Goal: Task Accomplishment & Management: Use online tool/utility

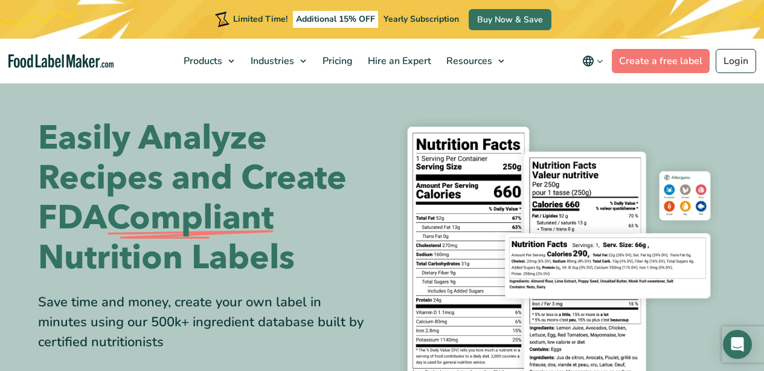
click at [730, 17] on div "Limited Time! Additional 15% OFF Yearly Subscription Buy Now & Save" at bounding box center [382, 19] width 764 height 39
click at [733, 61] on link "Login" at bounding box center [736, 61] width 40 height 24
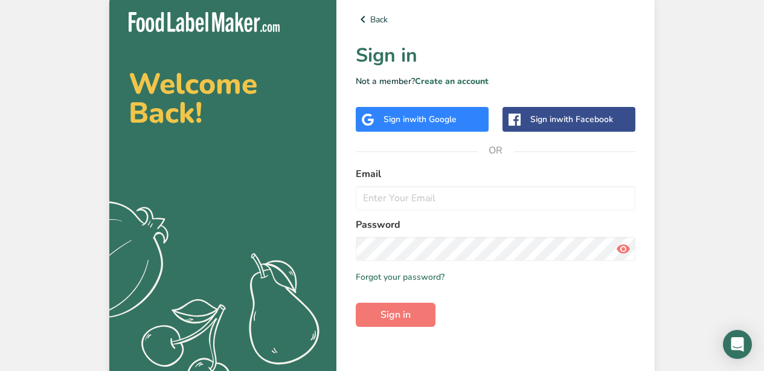
click at [405, 125] on div "Sign in with Google" at bounding box center [420, 119] width 73 height 13
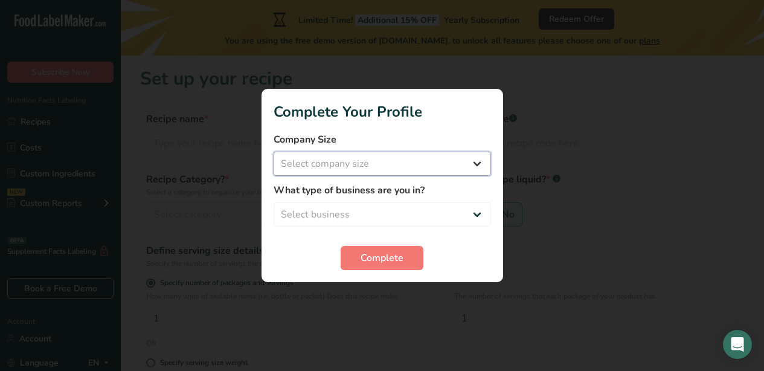
select select "1"
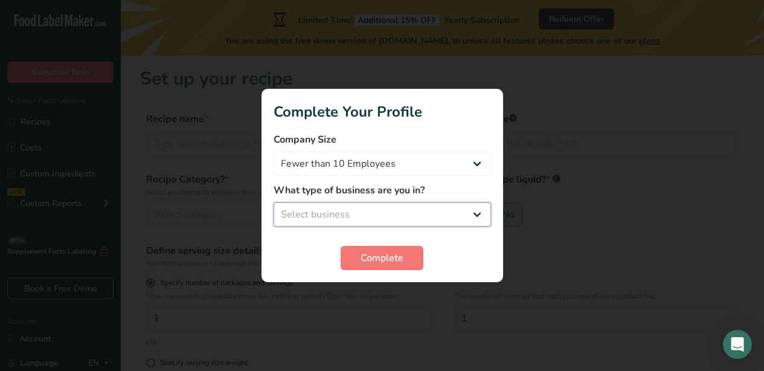
select select "3"
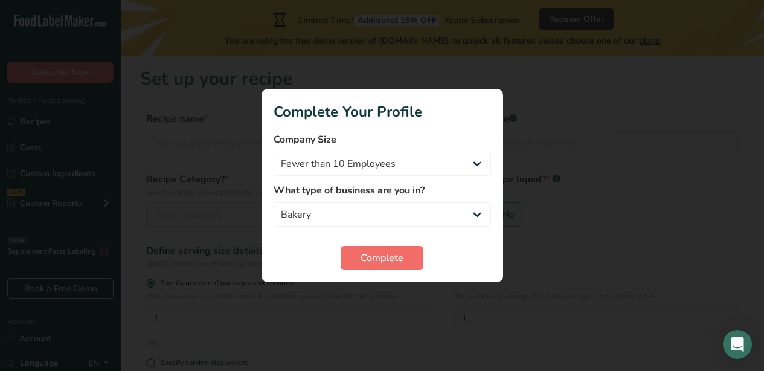
click at [371, 259] on span "Complete" at bounding box center [382, 258] width 43 height 15
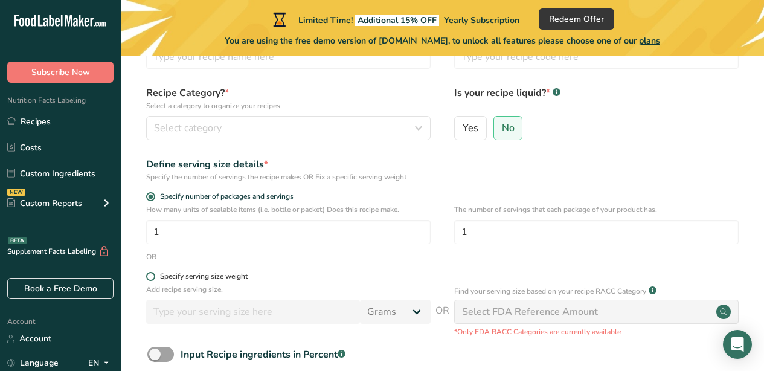
scroll to position [88, 0]
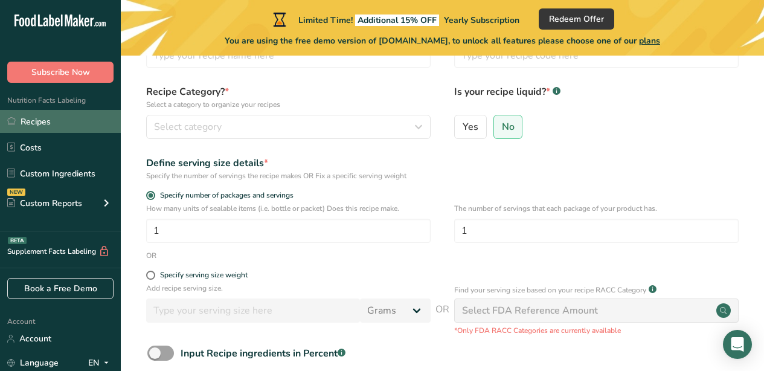
click at [60, 116] on link "Recipes" at bounding box center [60, 121] width 121 height 23
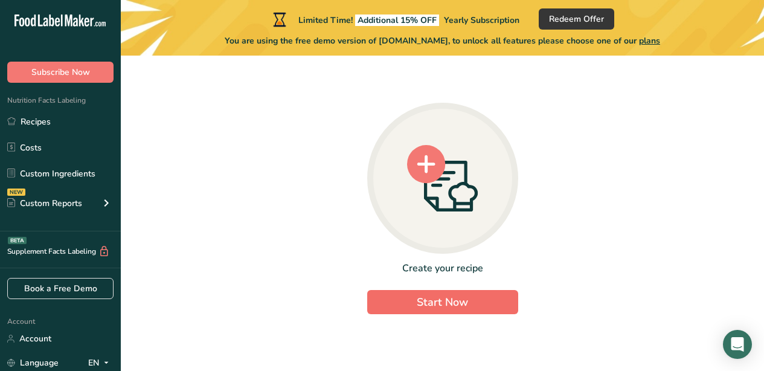
click at [424, 297] on span "Start Now" at bounding box center [442, 302] width 51 height 15
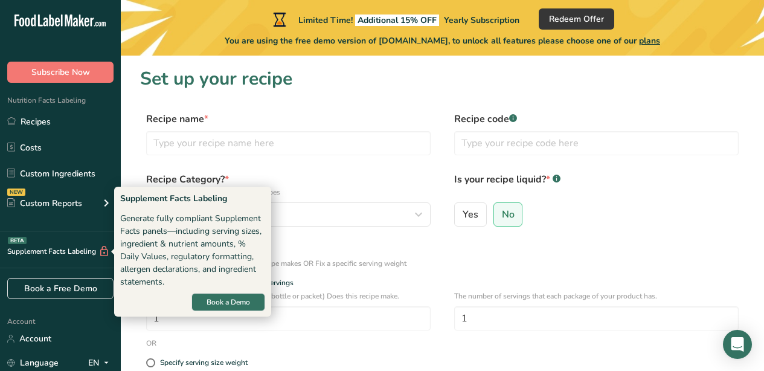
click at [67, 252] on div "Supplement Facts Labeling BETA" at bounding box center [55, 251] width 110 height 13
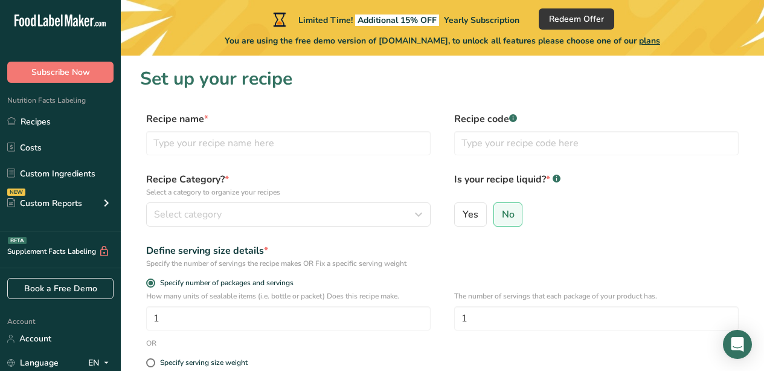
click at [102, 252] on icon at bounding box center [103, 251] width 11 height 13
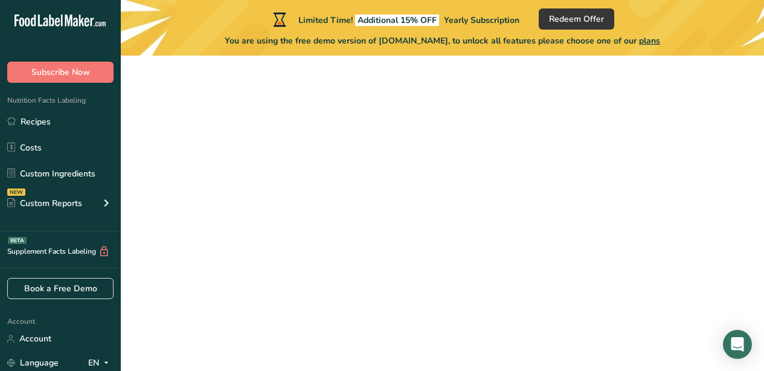
scroll to position [88, 0]
